Goal: Information Seeking & Learning: Find specific fact

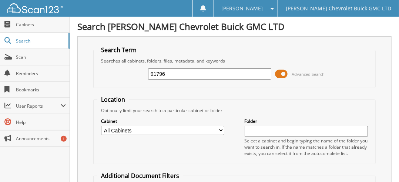
type input "91796"
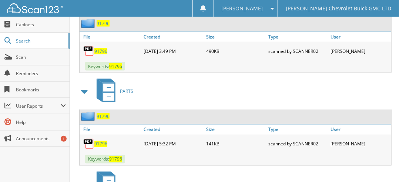
scroll to position [311, 0]
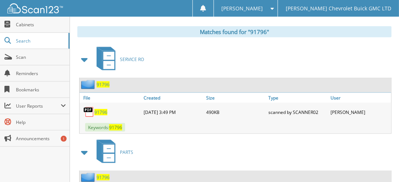
click at [101, 109] on span "91796" at bounding box center [100, 112] width 13 height 6
